Goal: Information Seeking & Learning: Learn about a topic

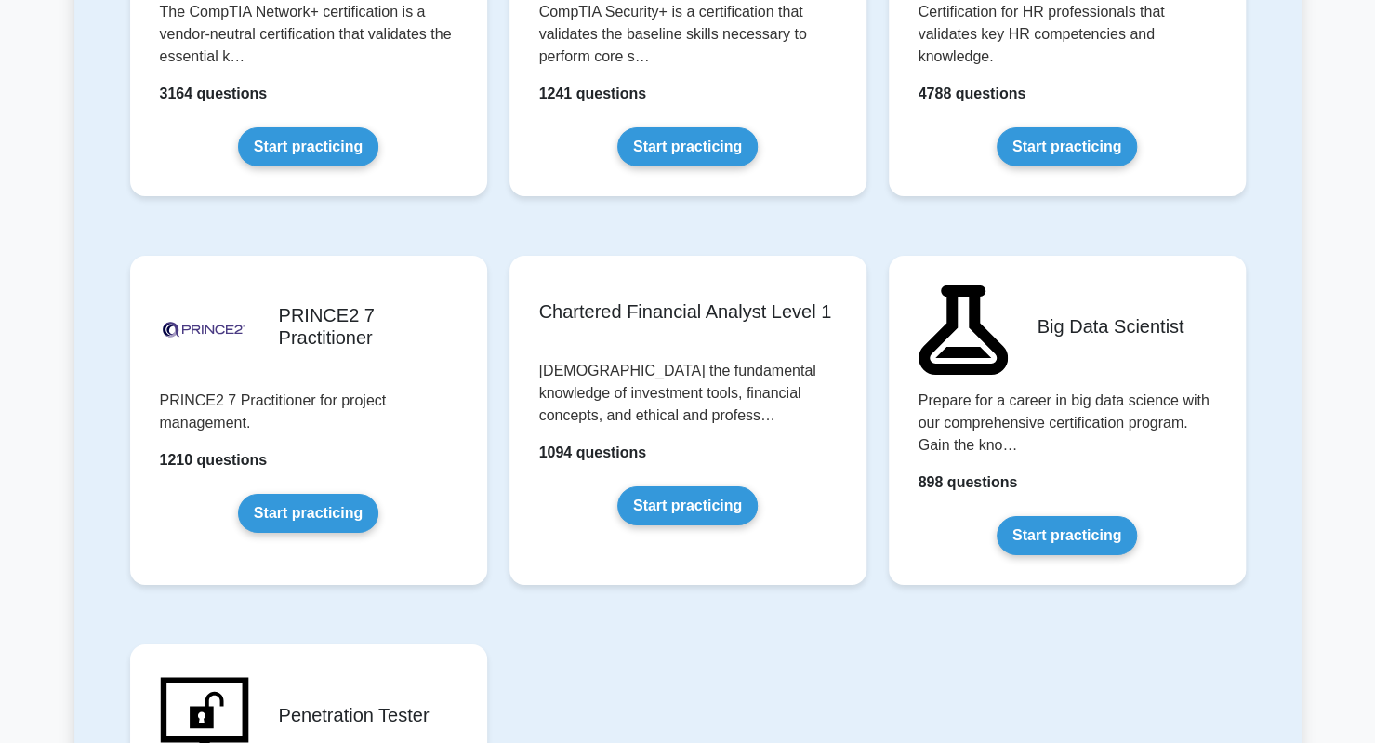
scroll to position [3687, 0]
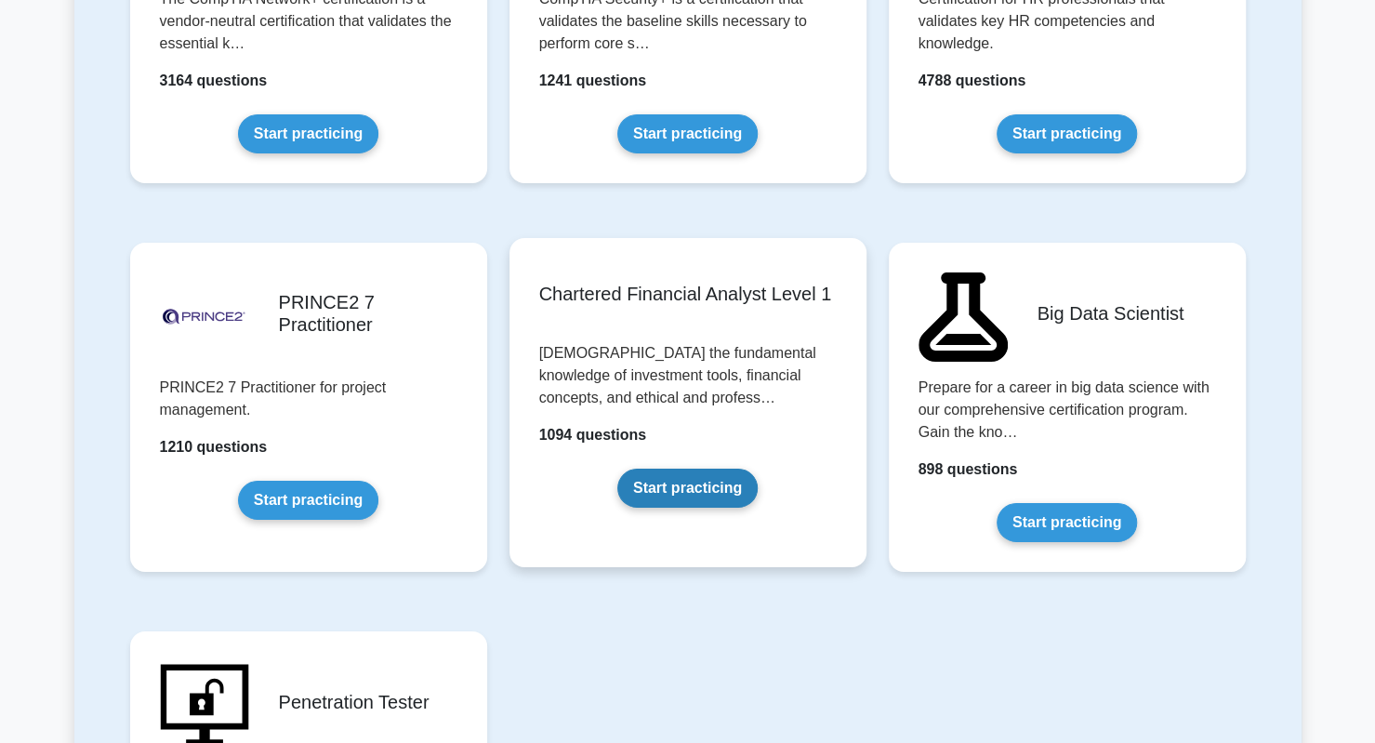
click at [669, 468] on link "Start practicing" at bounding box center [687, 487] width 140 height 39
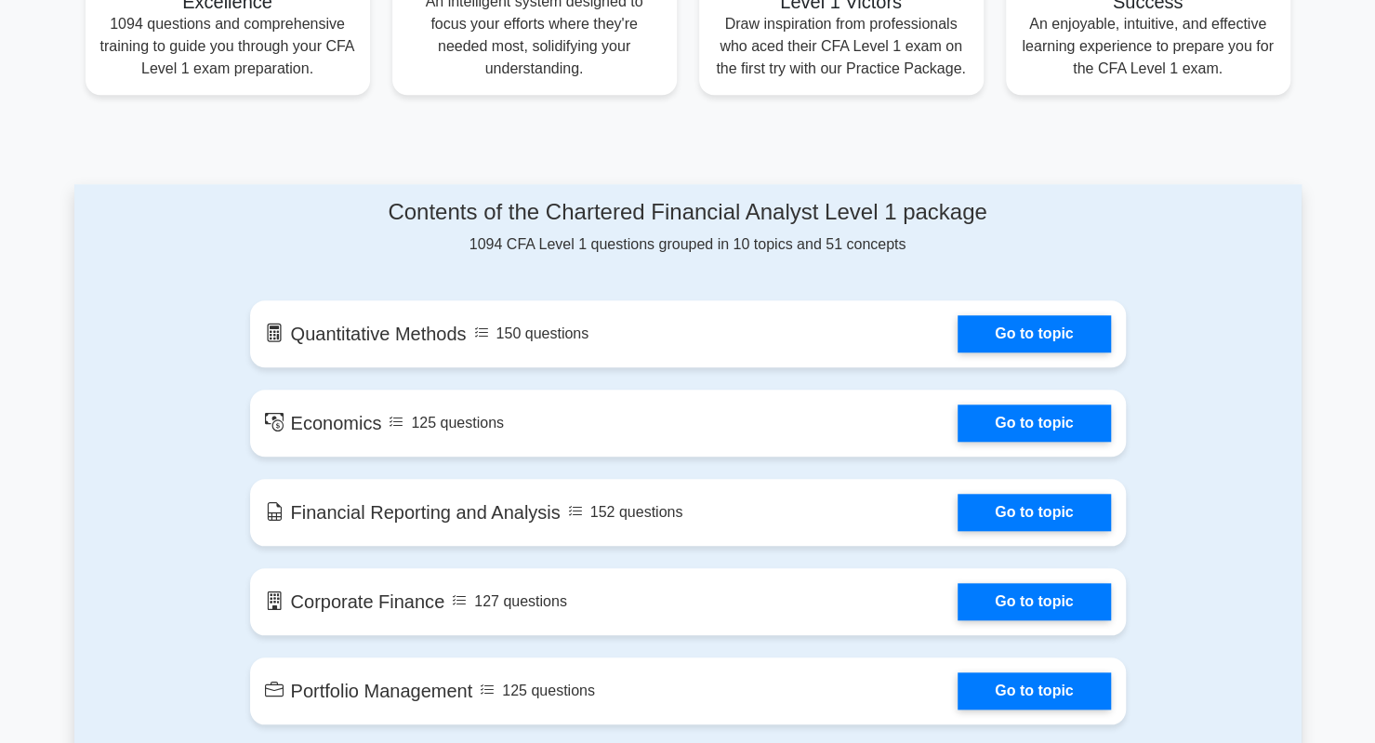
scroll to position [802, 0]
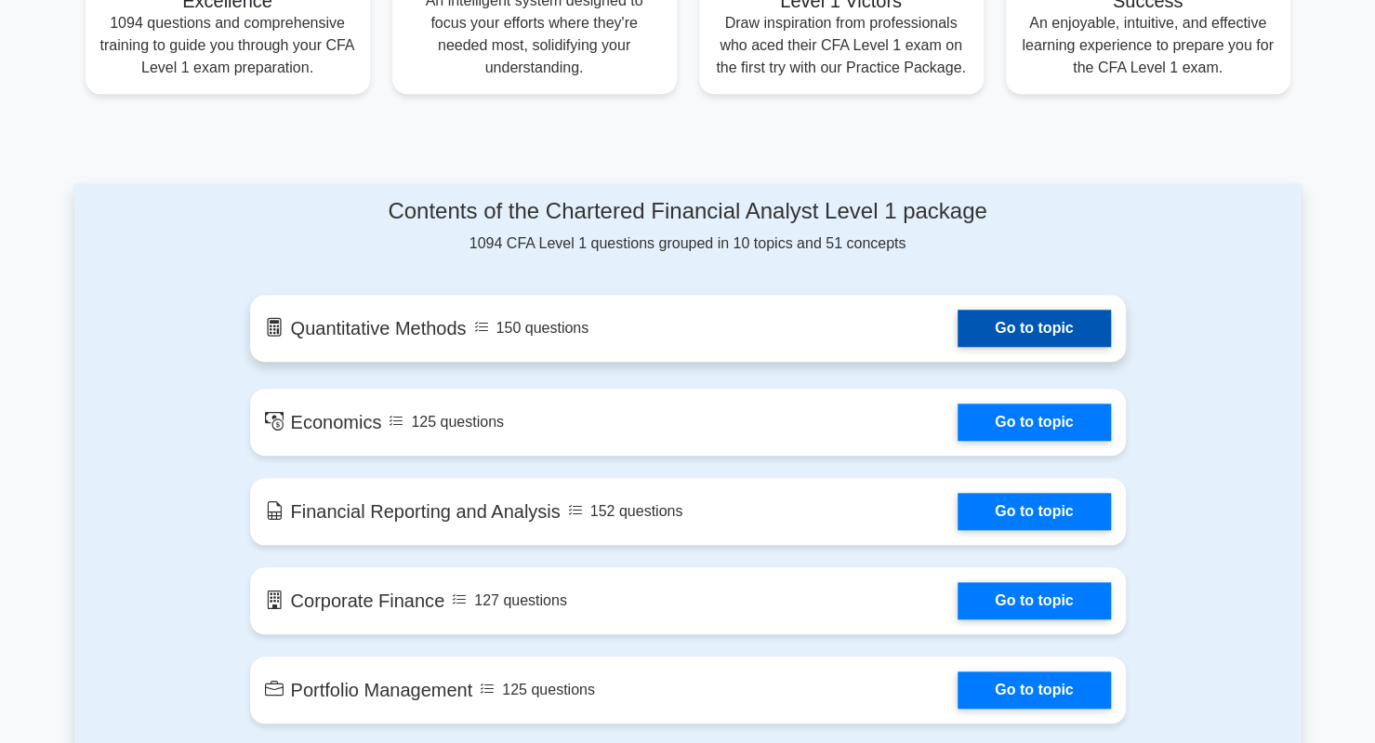
click at [1060, 317] on link "Go to topic" at bounding box center [1033, 327] width 152 height 37
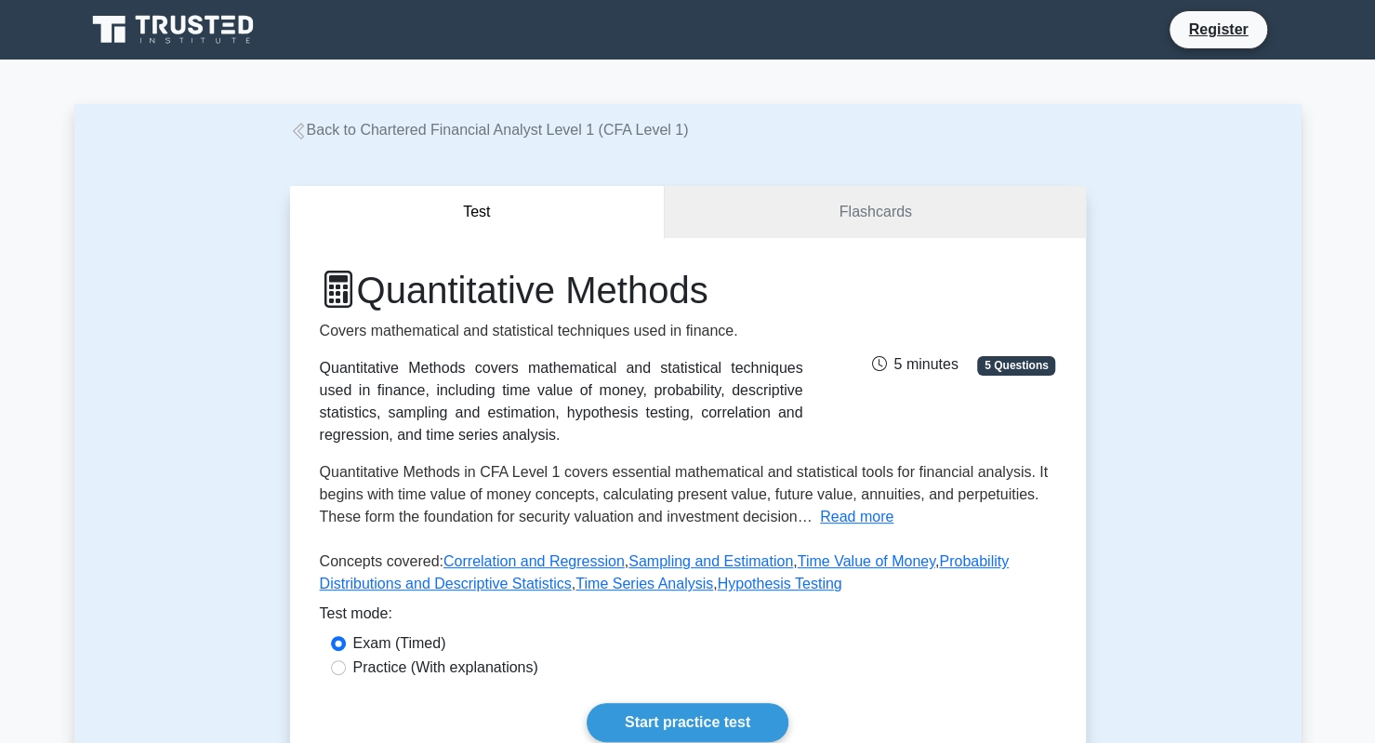
click at [114, 25] on icon at bounding box center [175, 29] width 178 height 35
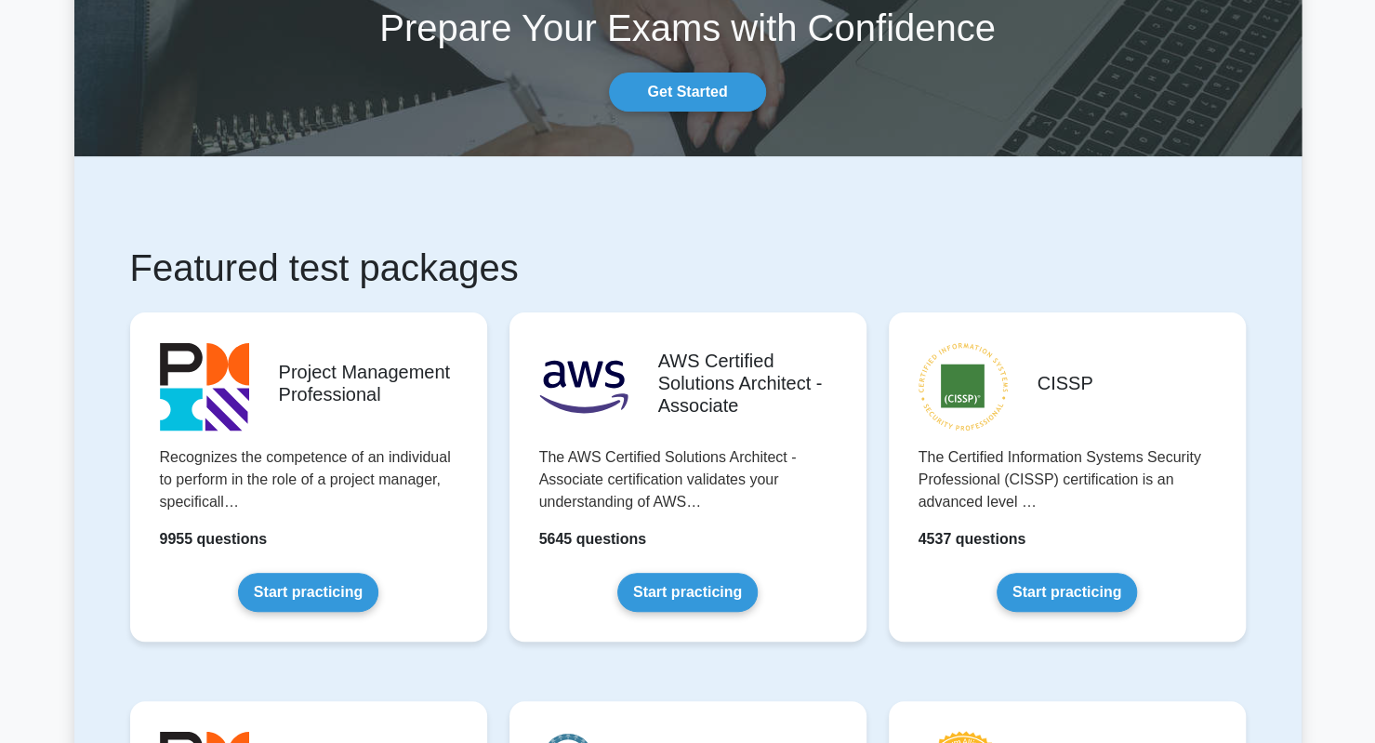
scroll to position [122, 0]
